Goal: Task Accomplishment & Management: Use online tool/utility

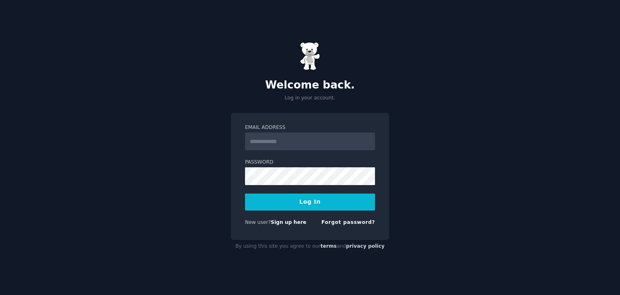
click at [297, 141] on input "Email Address" at bounding box center [310, 141] width 130 height 18
click at [195, 155] on div "Welcome back. Log in your account. Email Address Password Log In New user? Sign…" at bounding box center [310, 147] width 620 height 295
click at [283, 221] on link "Sign up here" at bounding box center [289, 222] width 36 height 6
click at [284, 144] on input "Email Address" at bounding box center [310, 141] width 130 height 18
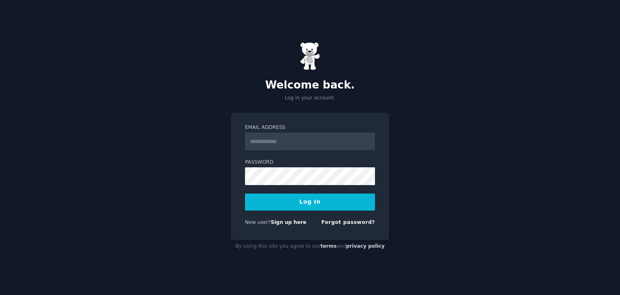
type input "**********"
click at [220, 181] on div "**********" at bounding box center [310, 147] width 620 height 295
click at [280, 221] on link "Sign up here" at bounding box center [289, 222] width 36 height 6
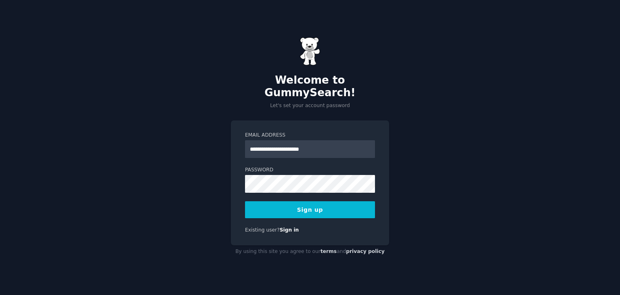
type input "**********"
click at [228, 172] on div "**********" at bounding box center [310, 147] width 620 height 295
click at [312, 204] on button "Sign up" at bounding box center [310, 209] width 130 height 17
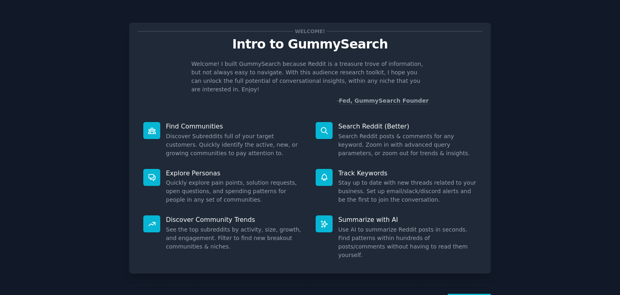
click at [209, 137] on dd "Discover Subreddits full of your target customers. Quickly identify the active,…" at bounding box center [235, 144] width 139 height 25
click at [183, 132] on dd "Discover Subreddits full of your target customers. Quickly identify the active,…" at bounding box center [235, 144] width 139 height 25
click at [349, 139] on dd "Search Reddit posts & comments for any keyword. Zoom in with advanced query par…" at bounding box center [407, 144] width 139 height 25
click at [355, 132] on dd "Search Reddit posts & comments for any keyword. Zoom in with advanced query par…" at bounding box center [407, 144] width 139 height 25
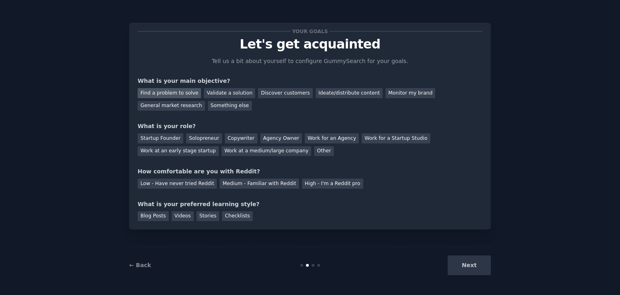
click at [165, 94] on div "Find a problem to solve" at bounding box center [169, 93] width 63 height 10
click at [165, 139] on div "Startup Founder" at bounding box center [161, 138] width 46 height 10
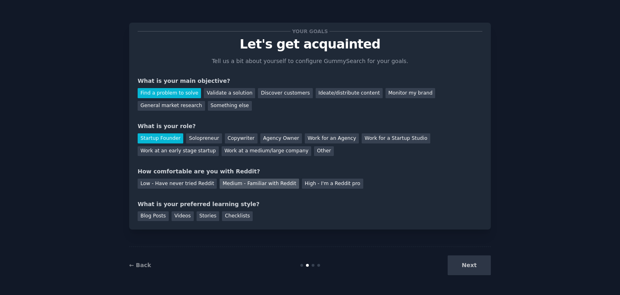
click at [237, 181] on div "Medium - Familiar with Reddit" at bounding box center [259, 184] width 79 height 10
click at [155, 218] on div "Blog Posts" at bounding box center [153, 216] width 31 height 10
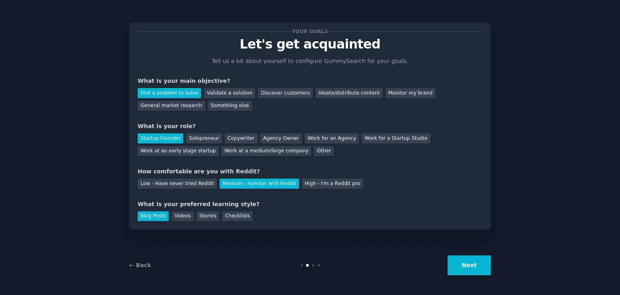
click at [472, 262] on button "Next" at bounding box center [469, 265] width 43 height 20
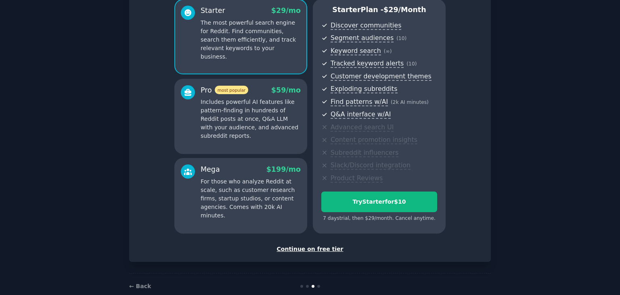
scroll to position [88, 0]
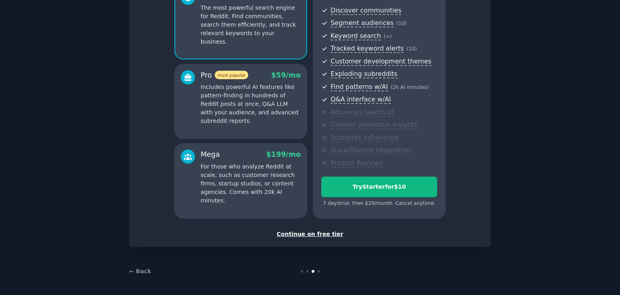
click at [319, 232] on div "Continue on free tier" at bounding box center [310, 234] width 345 height 8
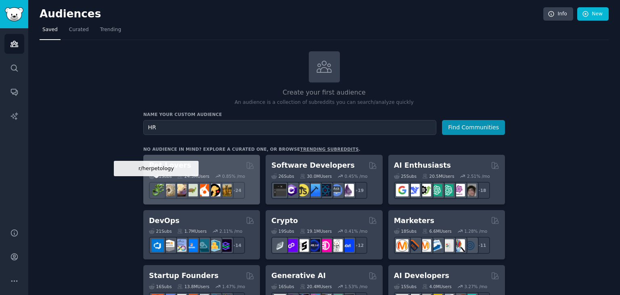
type input "H"
type input "I"
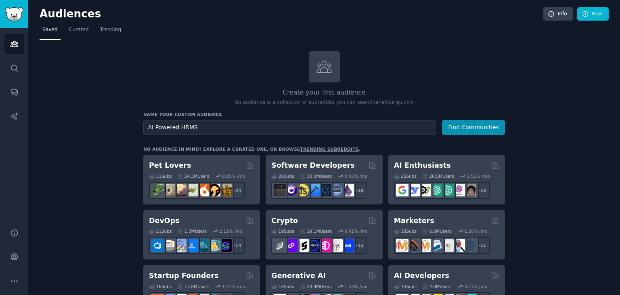
type input "AI Powered HRMS"
click at [307, 55] on div "Create your first audience An audience is a collection of subreddits you can se…" at bounding box center [324, 78] width 362 height 55
click at [326, 73] on icon at bounding box center [324, 66] width 17 height 17
click at [459, 122] on button "Find Communities" at bounding box center [473, 127] width 63 height 15
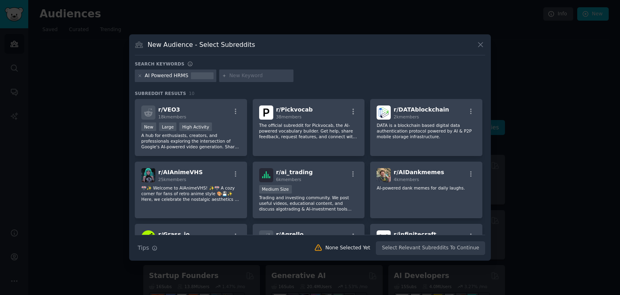
click at [231, 75] on input "text" at bounding box center [259, 75] width 61 height 7
type input "R"
type input "HRMS"
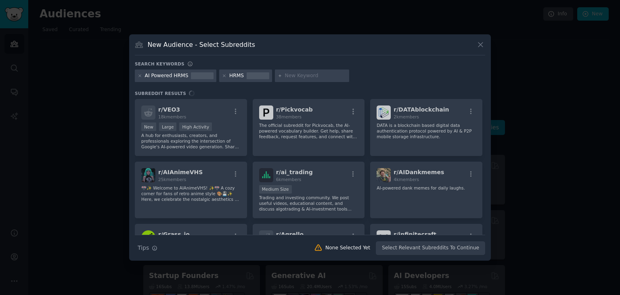
type input "S"
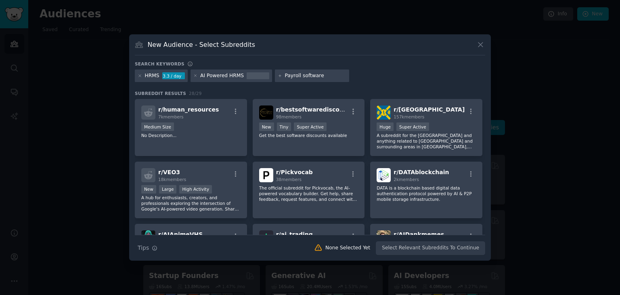
type input "Payroll software"
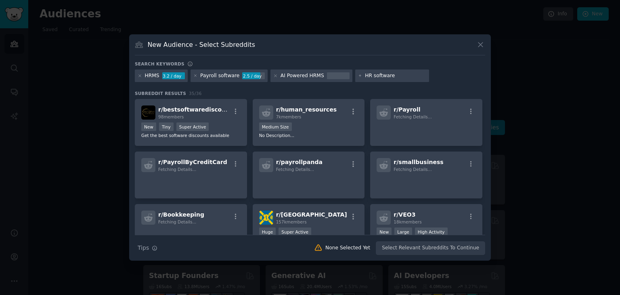
type input "HR software"
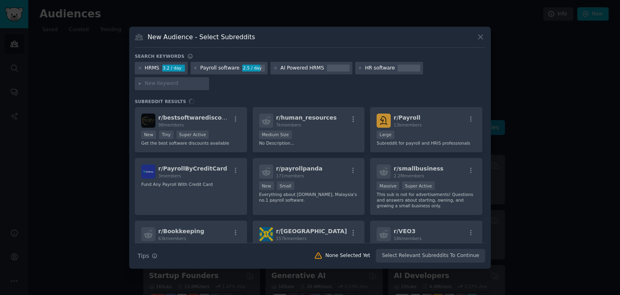
click at [351, 108] on div "r/ bestsoftwarediscounts 98 members New Tiny Super Active Get the best software…" at bounding box center [310, 175] width 351 height 136
click at [353, 110] on div "r/ bestsoftwarediscounts 98 members New Tiny Super Active Get the best software…" at bounding box center [310, 175] width 351 height 136
click at [212, 107] on div "r/ bestsoftwarediscounts 98 members New Tiny Super Active Get the best software…" at bounding box center [310, 175] width 351 height 136
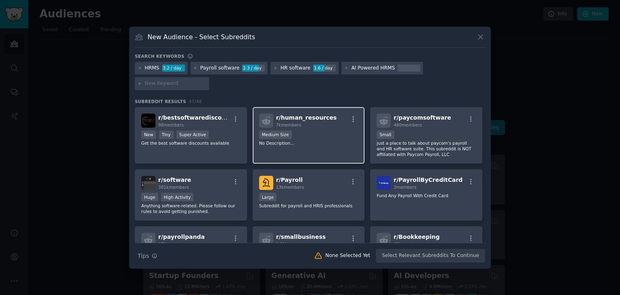
click at [310, 114] on span "r/ human_resources" at bounding box center [306, 117] width 61 height 6
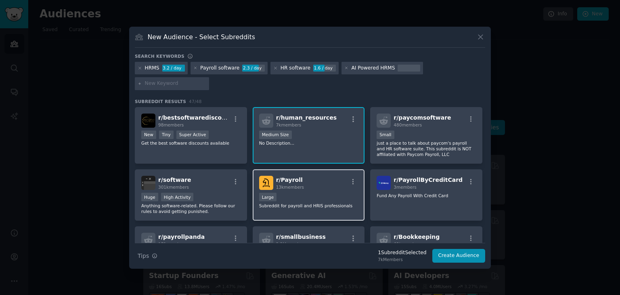
click at [318, 176] on div "r/ Payroll 13k members" at bounding box center [308, 183] width 99 height 14
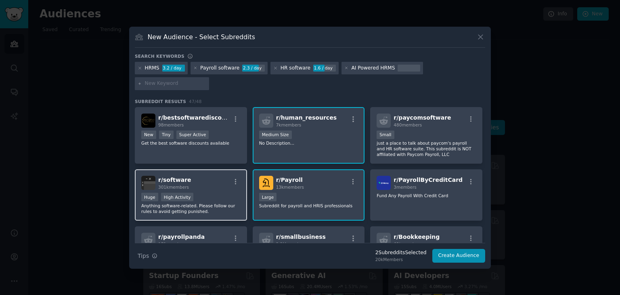
click at [202, 176] on div "r/ software 301k members" at bounding box center [190, 183] width 99 height 14
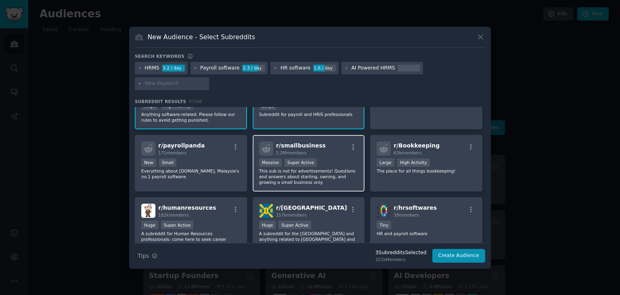
scroll to position [121, 0]
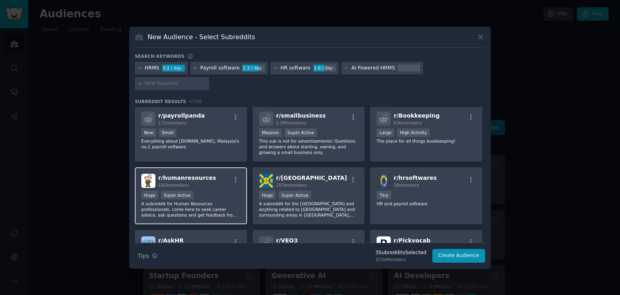
click at [216, 176] on div "r/ humanresources 182k members" at bounding box center [190, 181] width 99 height 14
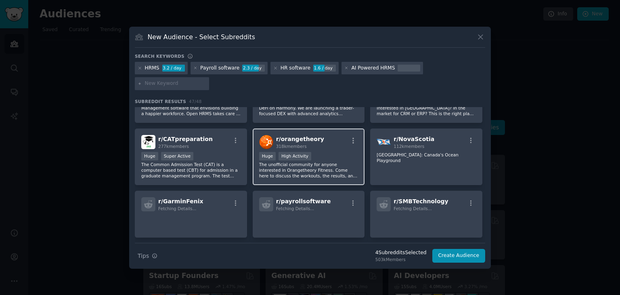
scroll to position [481, 0]
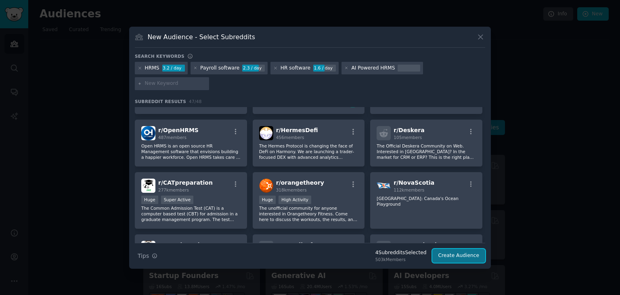
click at [465, 249] on button "Create Audience" at bounding box center [459, 256] width 53 height 14
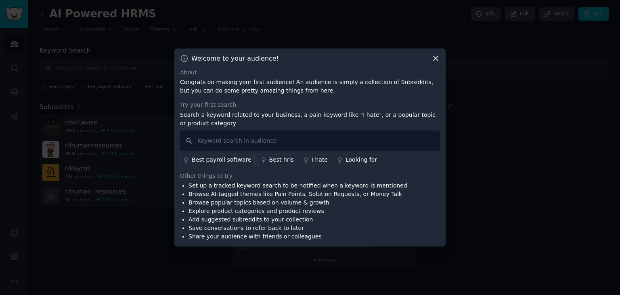
click at [328, 222] on li "Add suggested subreddits to your collection" at bounding box center [298, 219] width 219 height 8
click at [223, 160] on div "Best payroll software" at bounding box center [222, 159] width 60 height 8
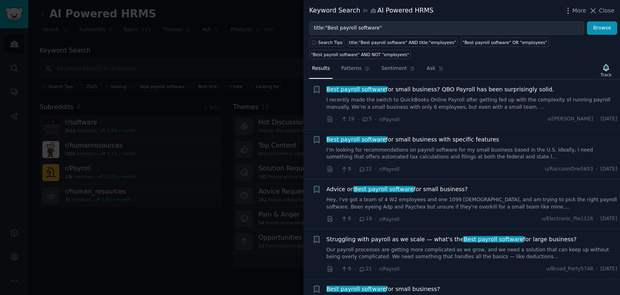
scroll to position [121, 0]
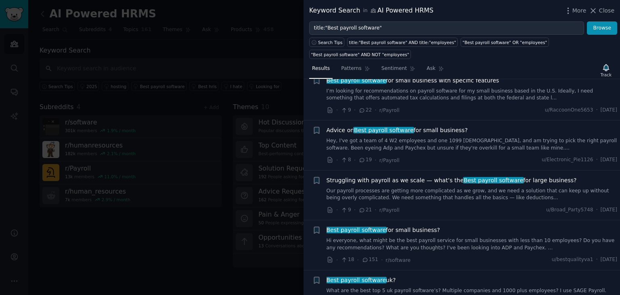
click at [436, 126] on span "Advice on Best payroll software for small business?" at bounding box center [397, 130] width 141 height 8
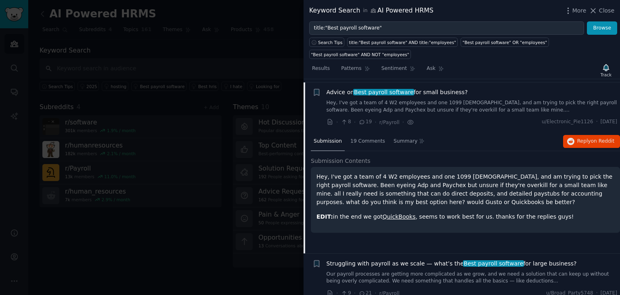
scroll to position [162, 0]
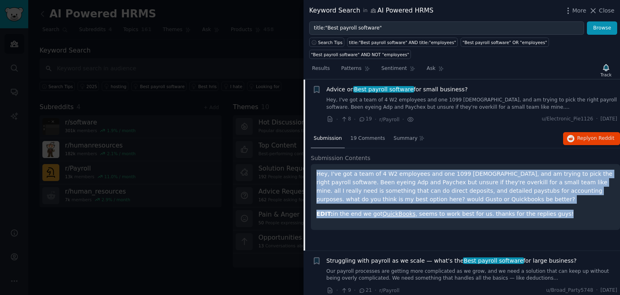
drag, startPoint x: 548, startPoint y: 211, endPoint x: 315, endPoint y: 168, distance: 237.1
click at [315, 168] on div "Hey, I've got a team of 4 W2 employees and one 1099 [DEMOGRAPHIC_DATA], and am …" at bounding box center [465, 197] width 309 height 66
copy div "Hey, I've got a team of 4 W2 employees and one 1099 [DEMOGRAPHIC_DATA], and am …"
click at [601, 139] on span "on Reddit" at bounding box center [602, 138] width 23 height 6
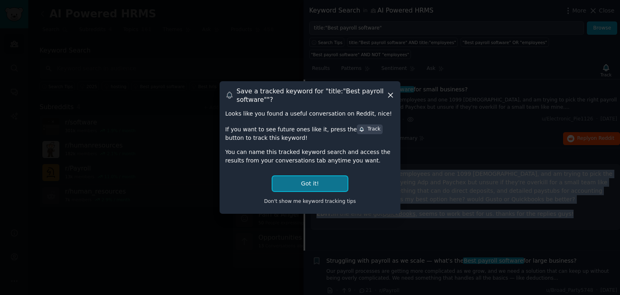
click at [314, 181] on button "Got it!" at bounding box center [310, 183] width 75 height 15
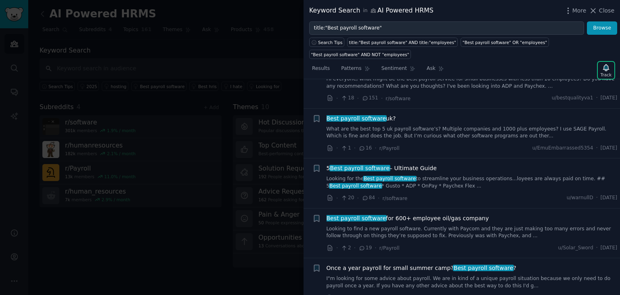
scroll to position [404, 0]
click at [251, 53] on div at bounding box center [310, 147] width 620 height 295
